Goal: Navigation & Orientation: Find specific page/section

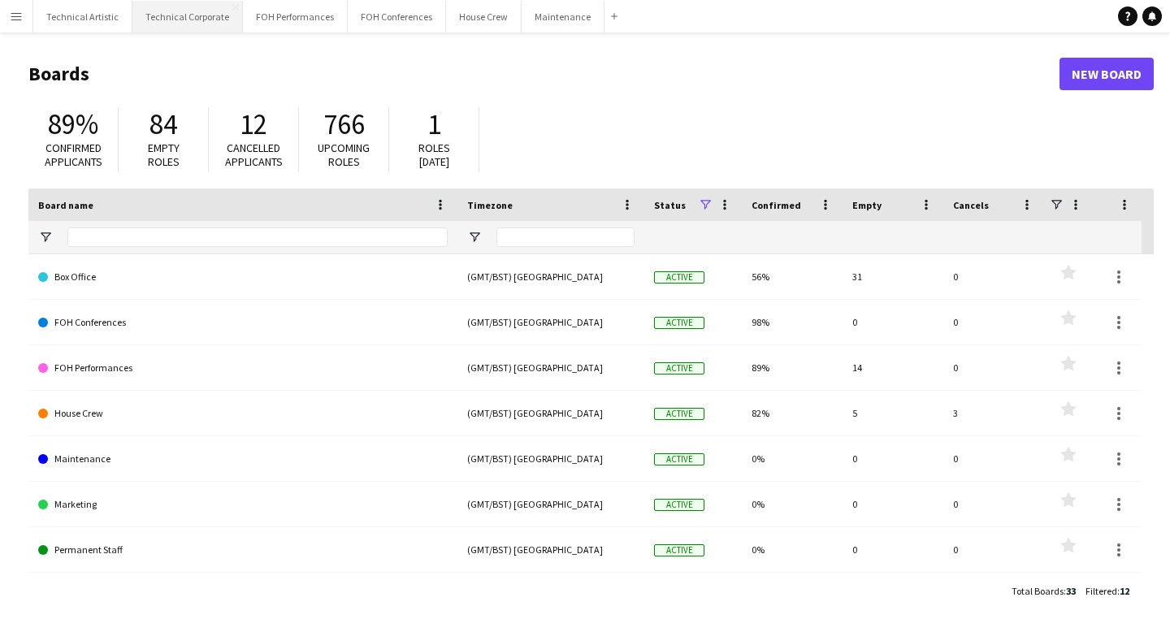
click at [214, 21] on button "Technical Corporate Close" at bounding box center [187, 17] width 111 height 32
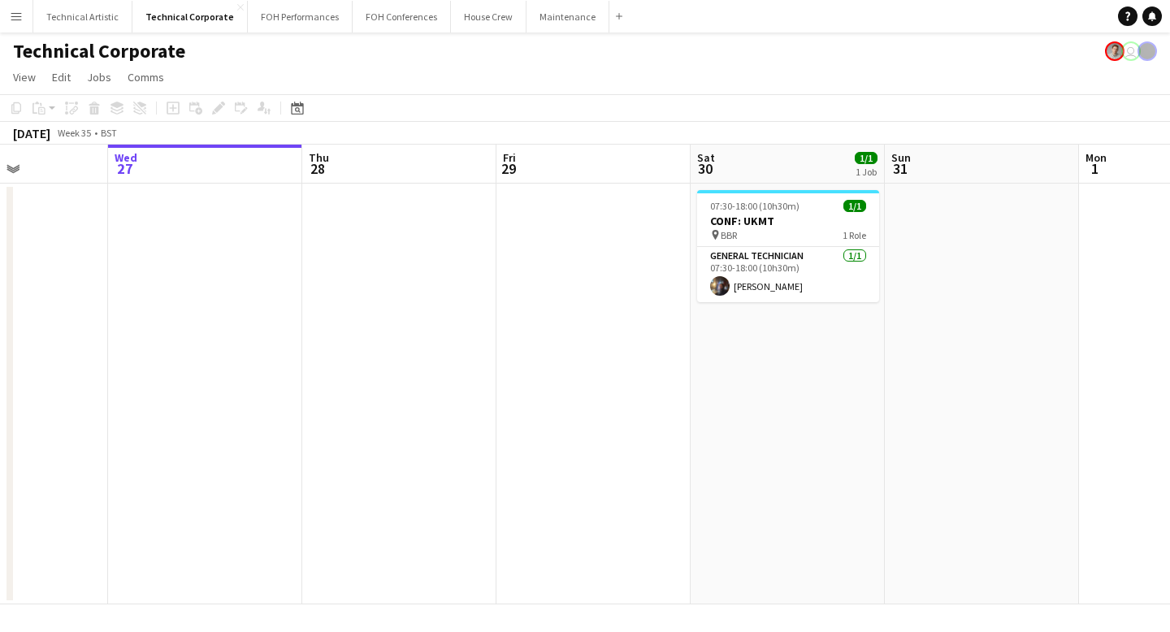
drag, startPoint x: 872, startPoint y: 397, endPoint x: 232, endPoint y: 391, distance: 640.4
click at [250, 391] on app-calendar-viewport "Sun 24 Mon 25 Tue 26 Wed 27 Thu 28 Fri 29 Sat 30 1/1 1 Job Sun 31 Mon 1 Tue 2 W…" at bounding box center [585, 375] width 1170 height 460
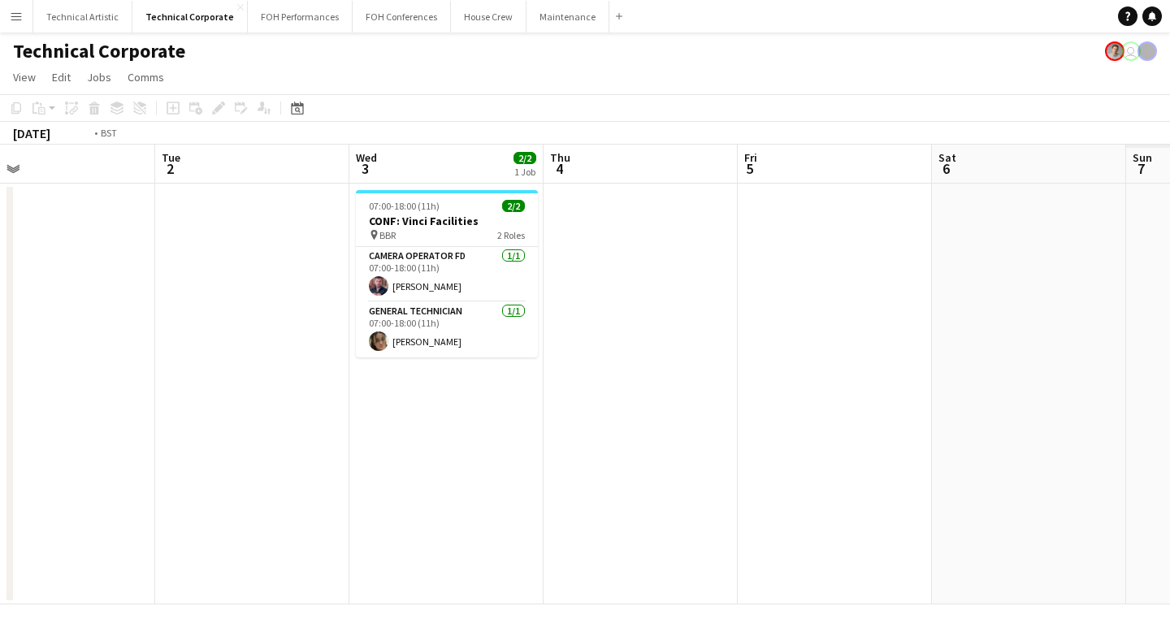
drag, startPoint x: 691, startPoint y: 428, endPoint x: 94, endPoint y: 431, distance: 596.5
click at [94, 431] on app-calendar-viewport "Fri 29 Sat 30 1/1 1 Job Sun 31 Mon 1 Tue 2 Wed 3 2/2 1 Job Thu 4 Fri 5 Sat 6 Su…" at bounding box center [585, 375] width 1170 height 460
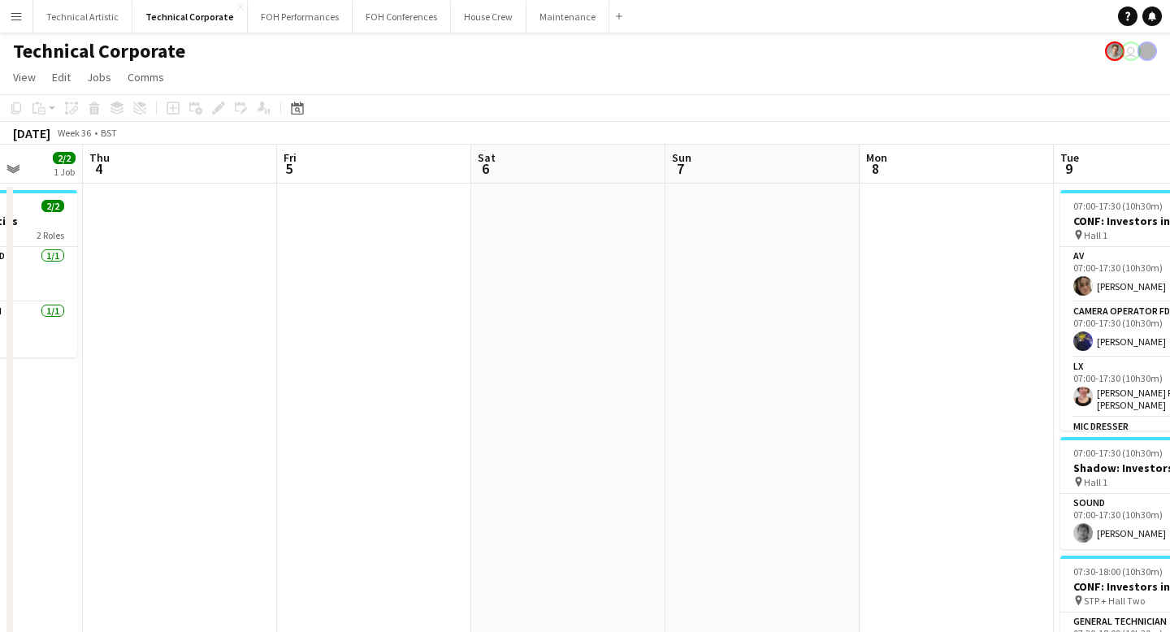
drag, startPoint x: 488, startPoint y: 394, endPoint x: 58, endPoint y: 421, distance: 430.7
click at [58, 421] on app-calendar-viewport "Sun 31 Mon 1 Tue 2 Wed 3 2/2 1 Job Thu 4 Fri 5 Sat 6 Sun 7 Mon 8 Tue 9 14/15 4 …" at bounding box center [585, 562] width 1170 height 835
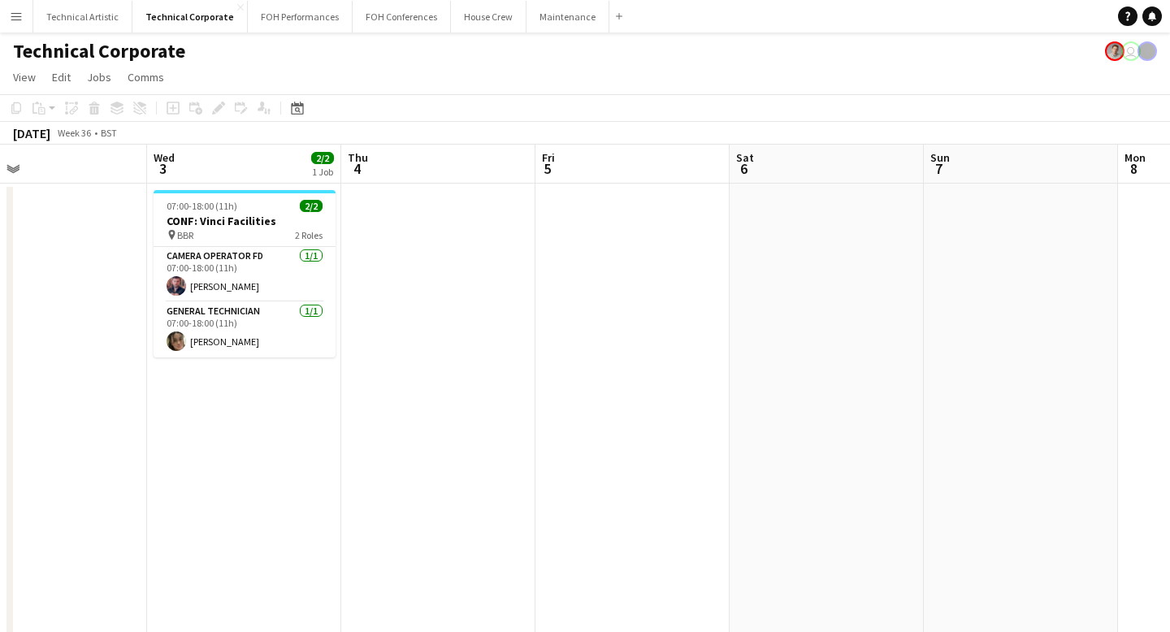
drag, startPoint x: 596, startPoint y: 349, endPoint x: 57, endPoint y: 350, distance: 538.8
click at [57, 350] on app-calendar-viewport "Sun 31 Mon 1 Tue 2 Wed 3 2/2 1 Job Thu 4 Fri 5 Sat 6 Sun 7 Mon 8 Tue 9 14/15 4 …" at bounding box center [585, 562] width 1170 height 835
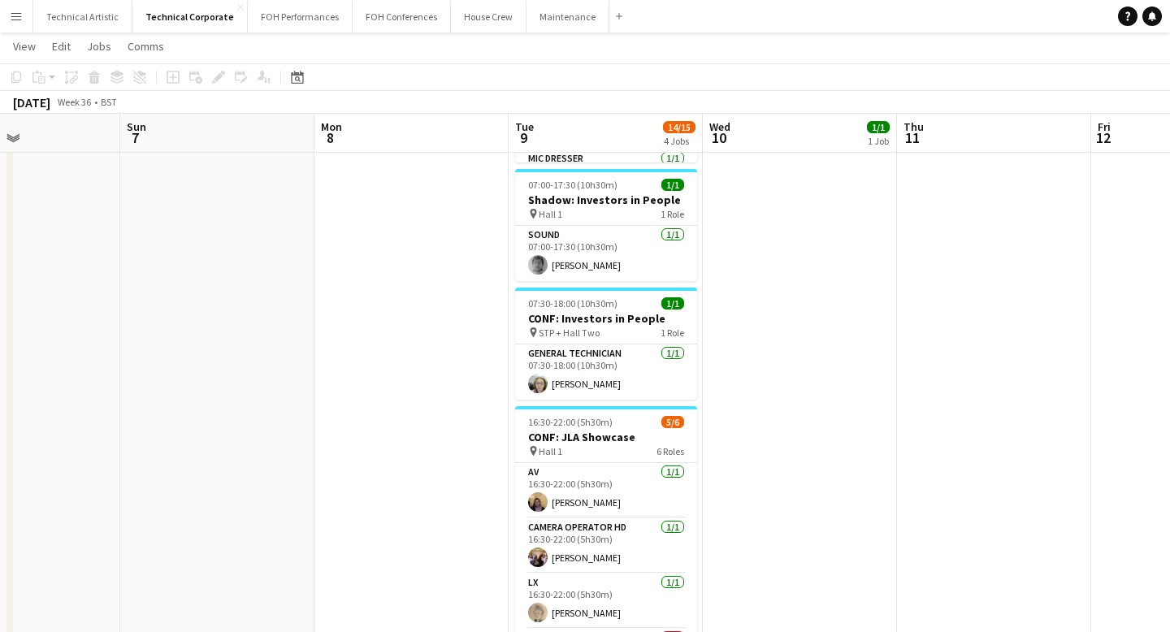
scroll to position [239, 0]
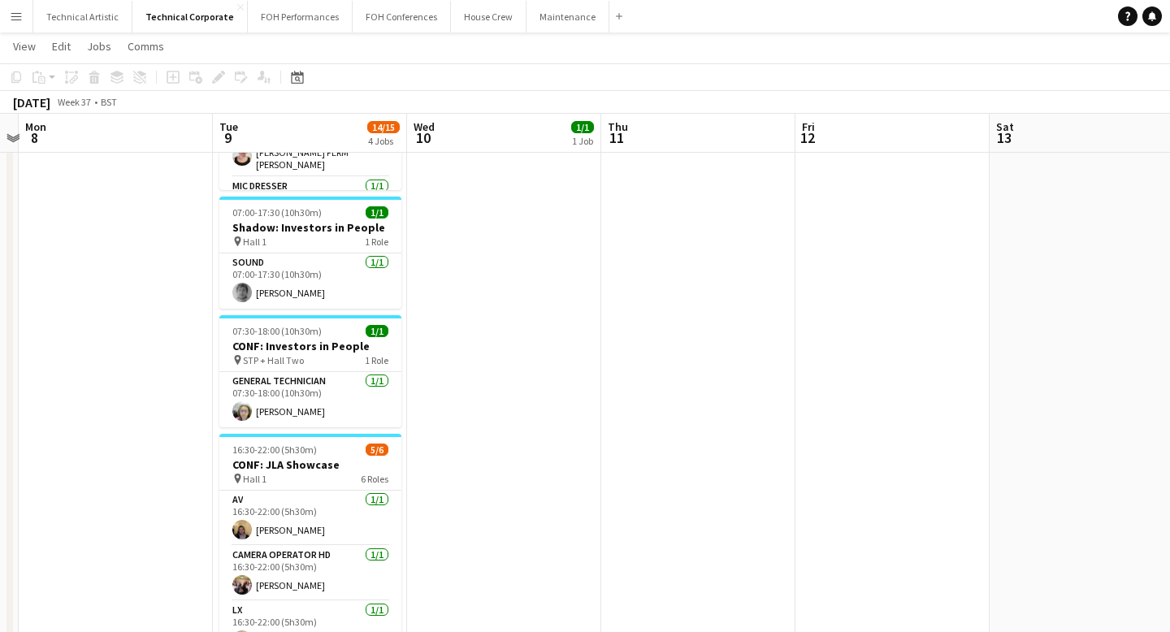
drag, startPoint x: 1104, startPoint y: 334, endPoint x: 744, endPoint y: 341, distance: 359.3
click at [746, 341] on app-calendar-viewport "Fri 5 Sat 6 Sun 7 Mon 8 Tue 9 14/15 4 Jobs Wed 10 1/1 1 Job Thu 11 Fri 12 Sat 1…" at bounding box center [585, 281] width 1170 height 914
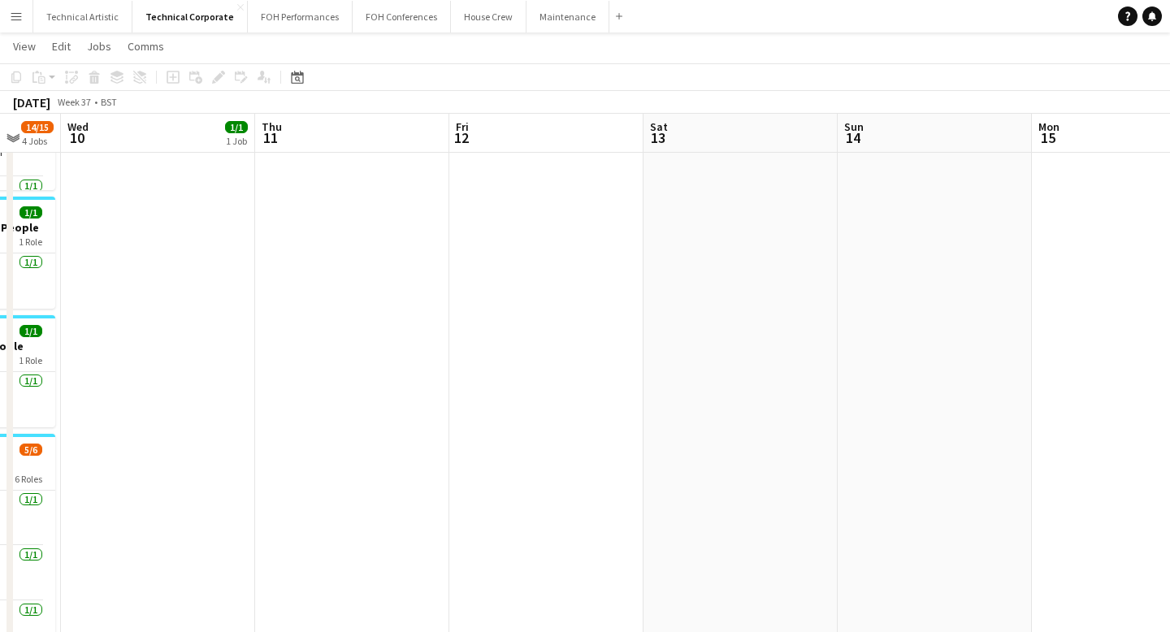
drag, startPoint x: 744, startPoint y: 341, endPoint x: 436, endPoint y: 382, distance: 310.7
click at [438, 382] on app-calendar-viewport "Sun 7 Mon 8 Tue 9 14/15 4 Jobs Wed 10 1/1 1 Job Thu 11 Fri 12 Sat 13 Sun 14 Mon…" at bounding box center [585, 281] width 1170 height 914
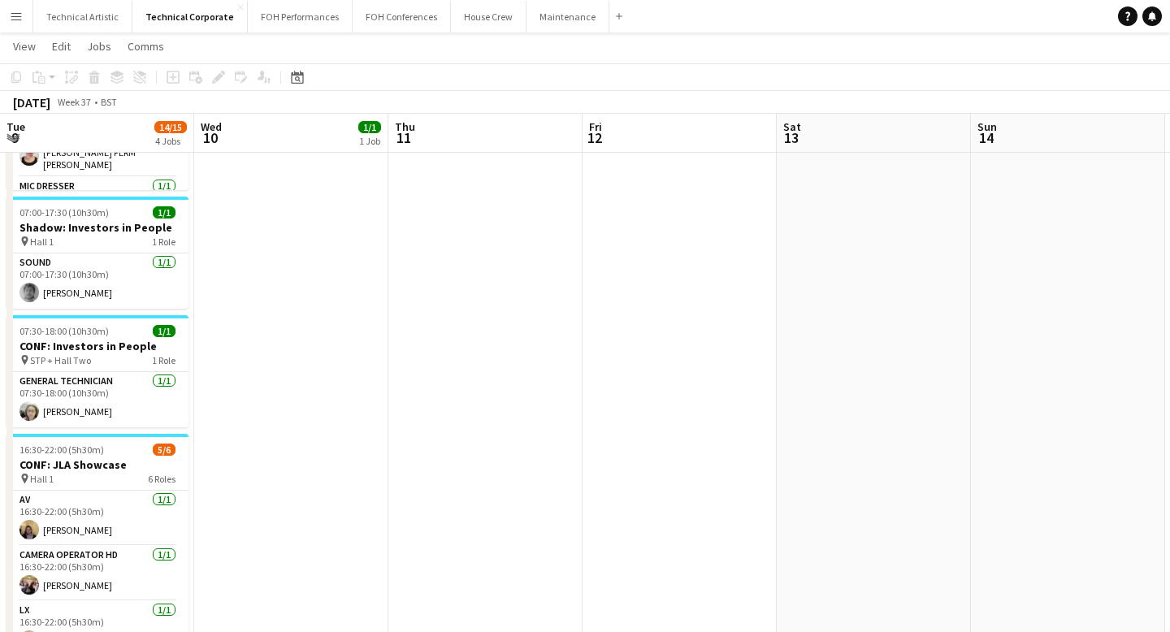
drag, startPoint x: 731, startPoint y: 412, endPoint x: 193, endPoint y: 407, distance: 537.2
click at [193, 407] on app-calendar-viewport "Sun 7 Mon 8 Tue 9 14/15 4 Jobs Wed 10 1/1 1 Job Thu 11 Fri 12 Sat 13 Sun 14 Mon…" at bounding box center [585, 500] width 1170 height 1353
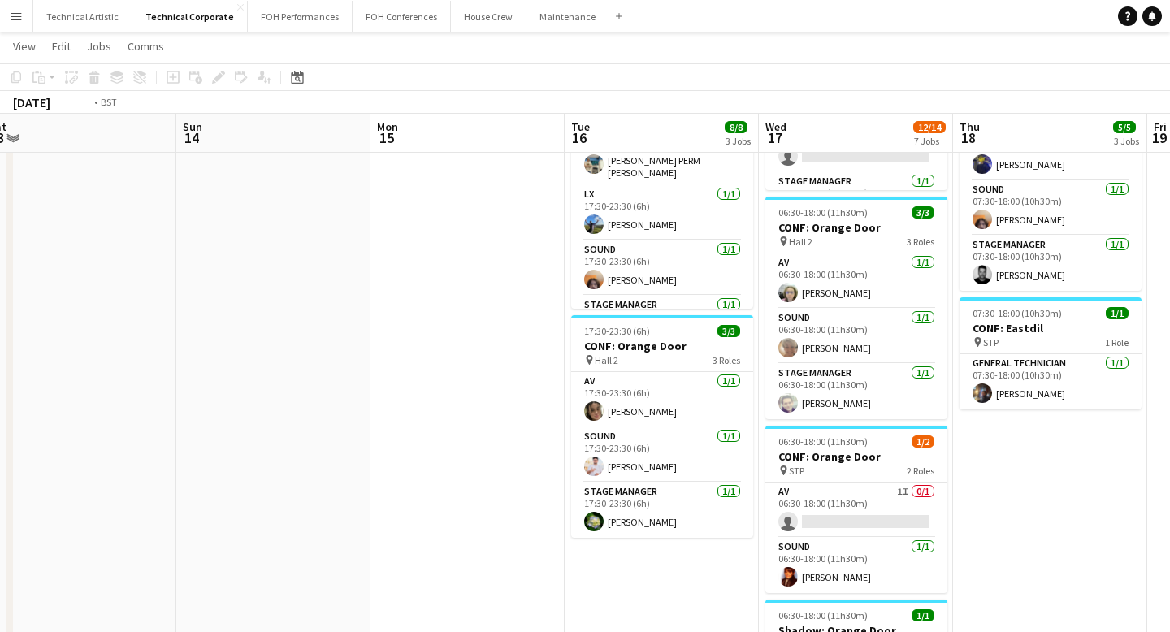
drag, startPoint x: 547, startPoint y: 388, endPoint x: 0, endPoint y: 408, distance: 547.3
click at [0, 408] on app-calendar-viewport "Wed 10 1/1 1 Job Thu 11 Fri 12 Sat 13 Sun 14 Mon 15 Tue 16 8/8 3 Jobs Wed 17 12…" at bounding box center [585, 500] width 1170 height 1353
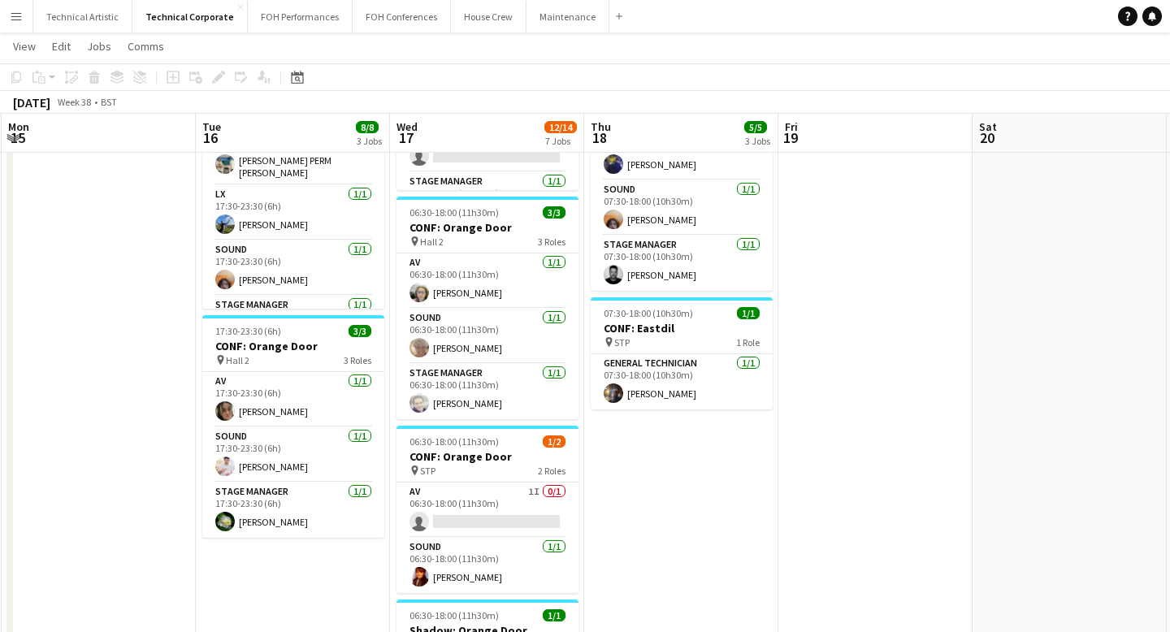
drag, startPoint x: 591, startPoint y: 386, endPoint x: 14, endPoint y: 370, distance: 577.2
click at [14, 370] on app-calendar-viewport "Fri 12 Sat 13 Sun 14 Mon 15 Tue 16 8/8 3 Jobs Wed 17 12/14 7 Jobs Thu 18 5/5 3 …" at bounding box center [585, 500] width 1170 height 1353
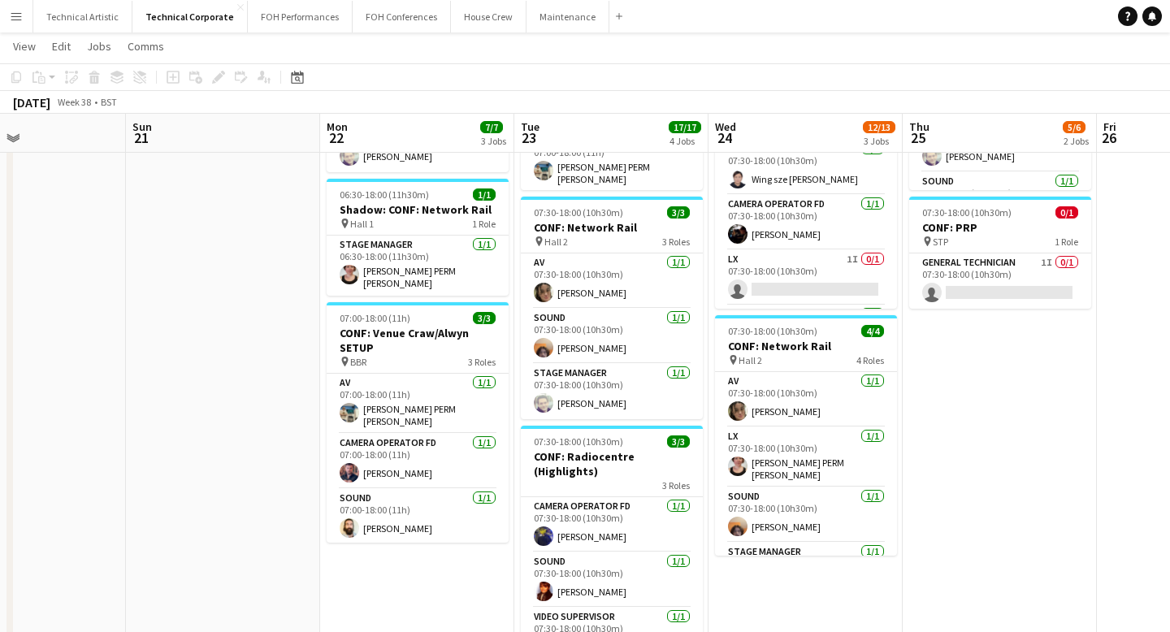
drag, startPoint x: 515, startPoint y: 364, endPoint x: 0, endPoint y: 365, distance: 515.2
click at [0, 365] on app-calendar-viewport "Wed 17 12/14 7 Jobs Thu 18 5/5 3 Jobs Fri 19 Sat 20 Sun 21 Mon 22 7/7 3 Jobs Tu…" at bounding box center [585, 500] width 1170 height 1353
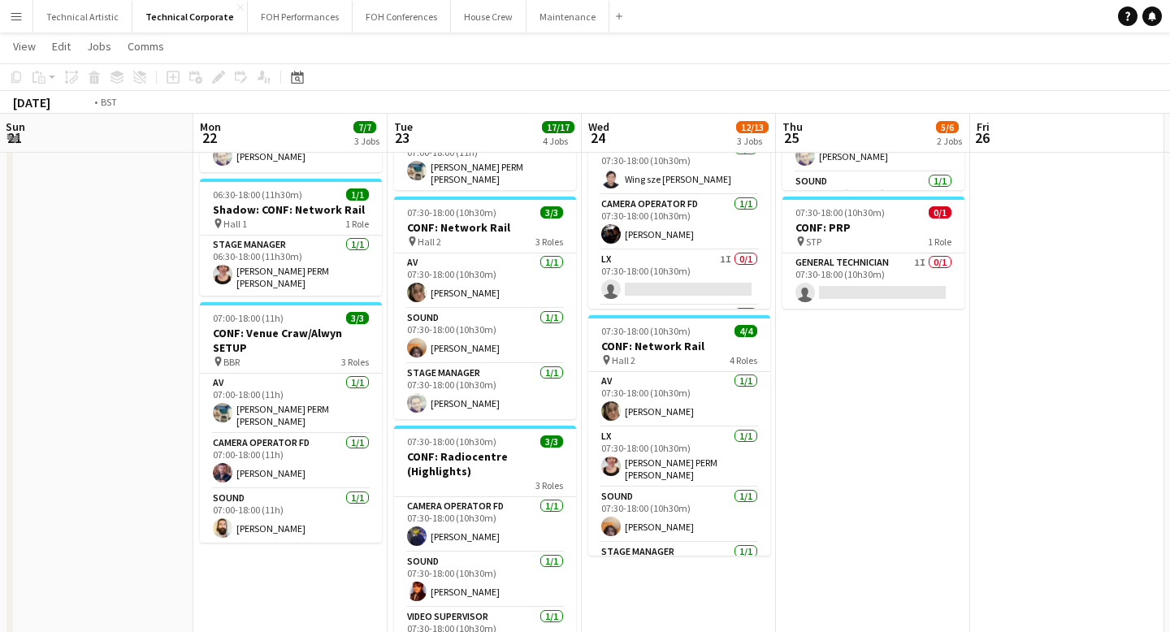
drag, startPoint x: 580, startPoint y: 310, endPoint x: 137, endPoint y: 318, distance: 443.8
click at [137, 318] on app-calendar-viewport "Wed 17 12/14 7 Jobs Thu 18 5/5 3 Jobs Fri 19 Sat 20 Sun 21 Mon 22 7/7 3 Jobs Tu…" at bounding box center [585, 500] width 1170 height 1353
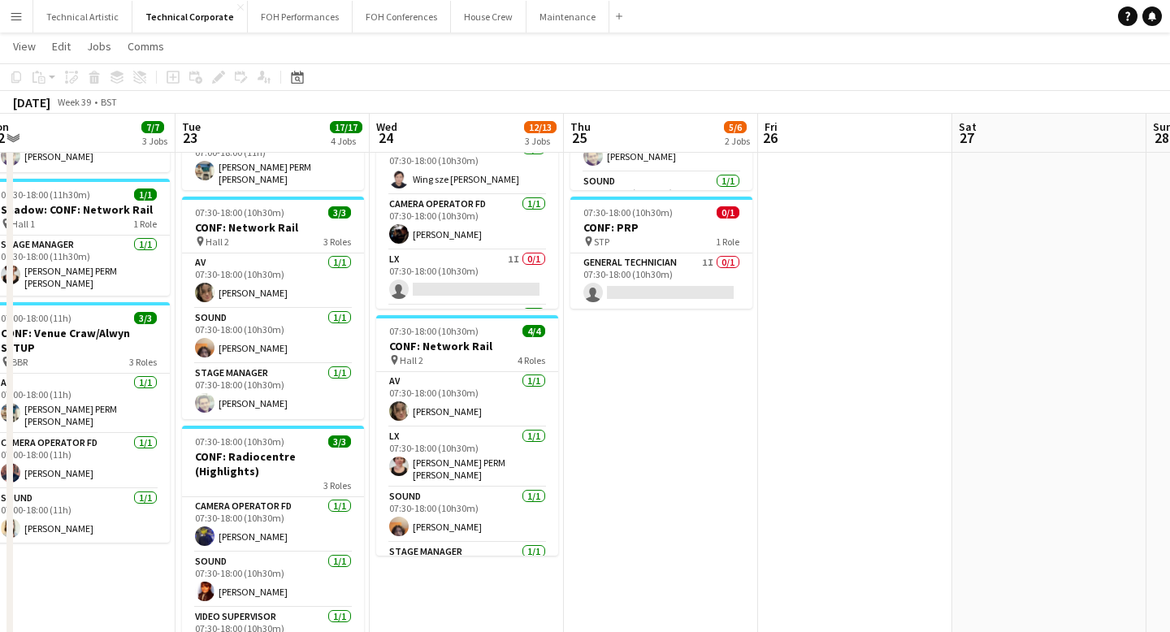
drag, startPoint x: 608, startPoint y: 327, endPoint x: 307, endPoint y: 327, distance: 300.7
click at [307, 327] on app-calendar-viewport "Fri 19 Sat 20 Sun 21 Mon 22 7/7 3 Jobs Tue 23 17/17 4 Jobs Wed 24 12/13 3 Jobs …" at bounding box center [585, 500] width 1170 height 1353
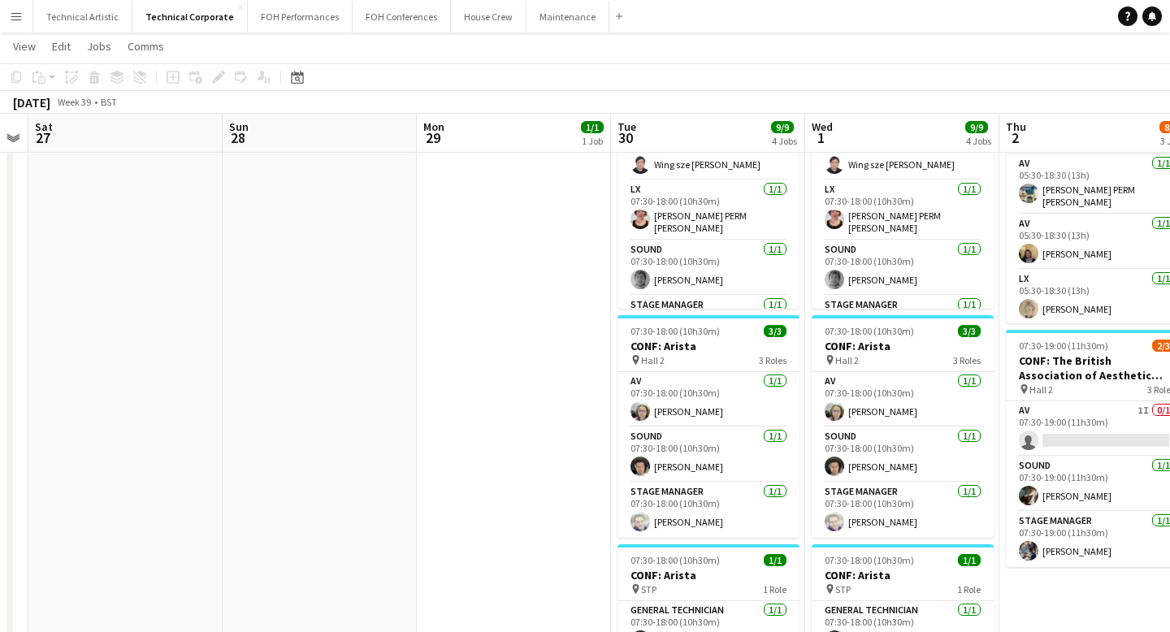
drag, startPoint x: 726, startPoint y: 344, endPoint x: 272, endPoint y: 348, distance: 453.5
click at [272, 348] on app-calendar-viewport "Tue 23 17/17 4 Jobs Wed 24 12/13 3 Jobs Thu 25 5/6 2 Jobs Fri 26 Sat 27 Sun 28 …" at bounding box center [585, 500] width 1170 height 1353
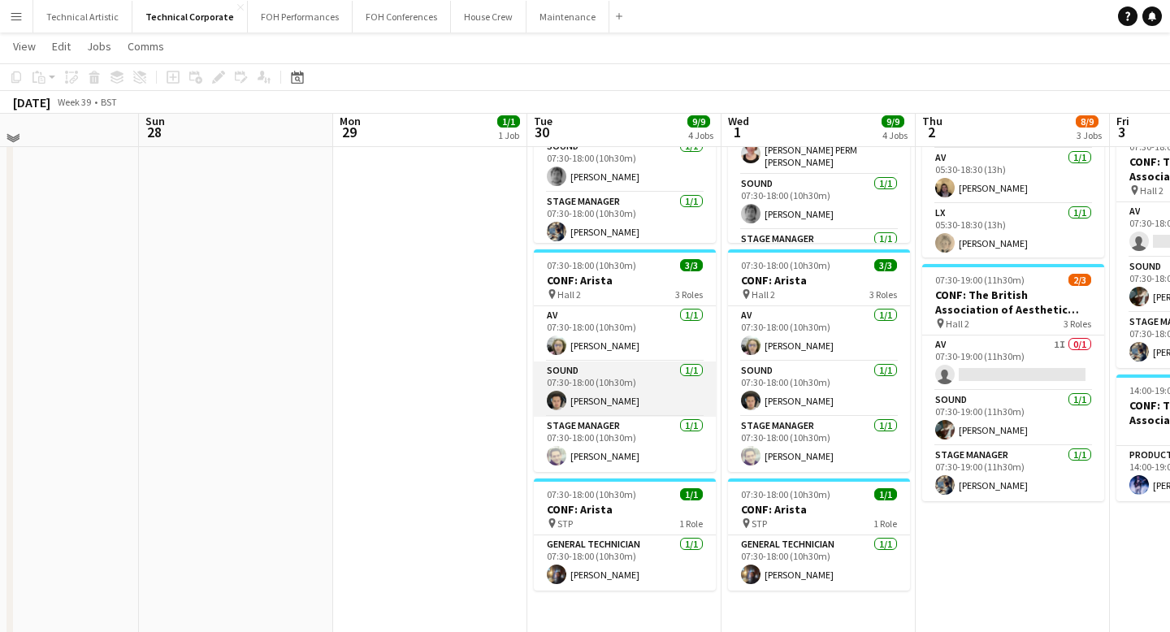
scroll to position [299, 0]
